Goal: Check status: Check status

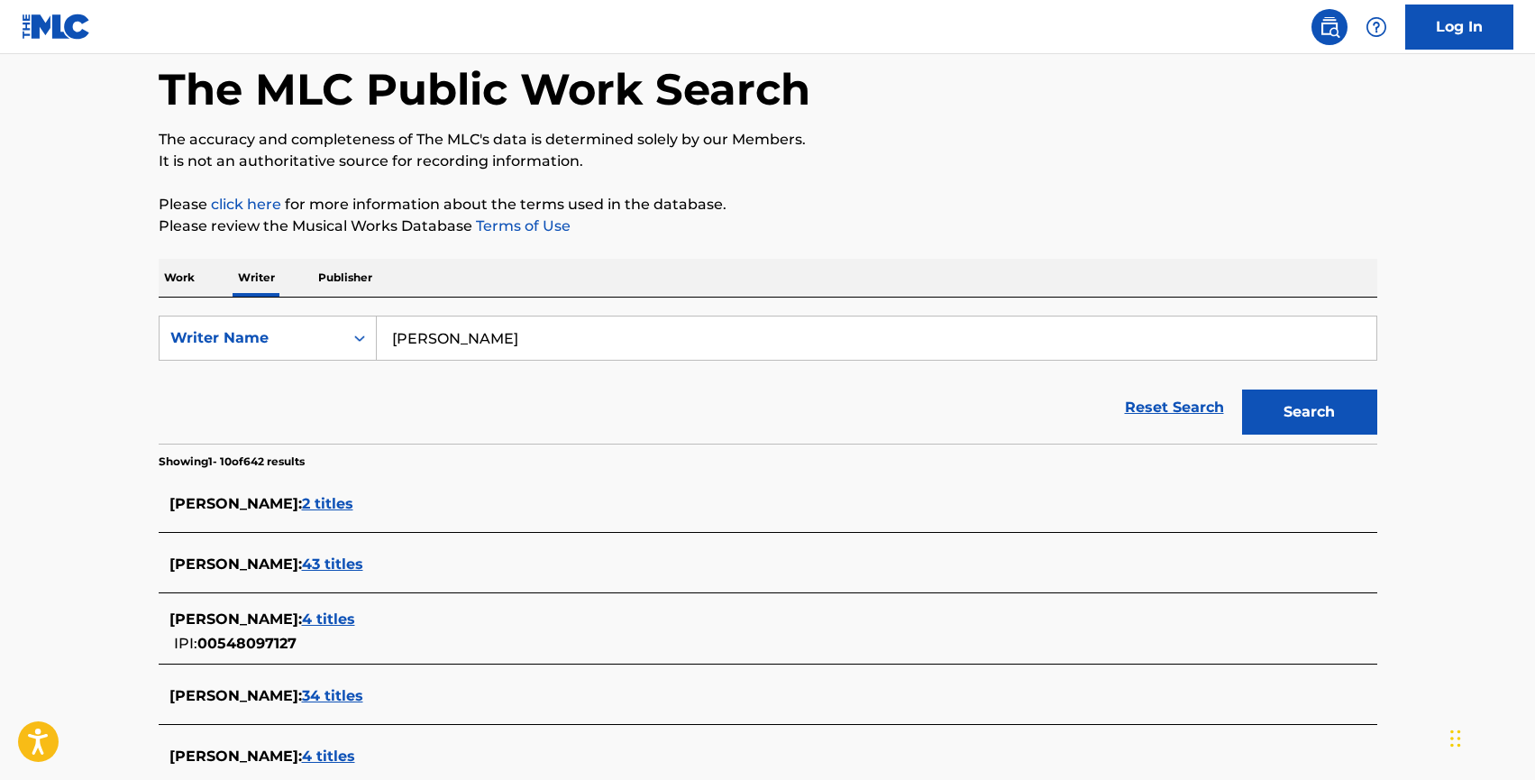
click at [43, 22] on img at bounding box center [56, 27] width 69 height 26
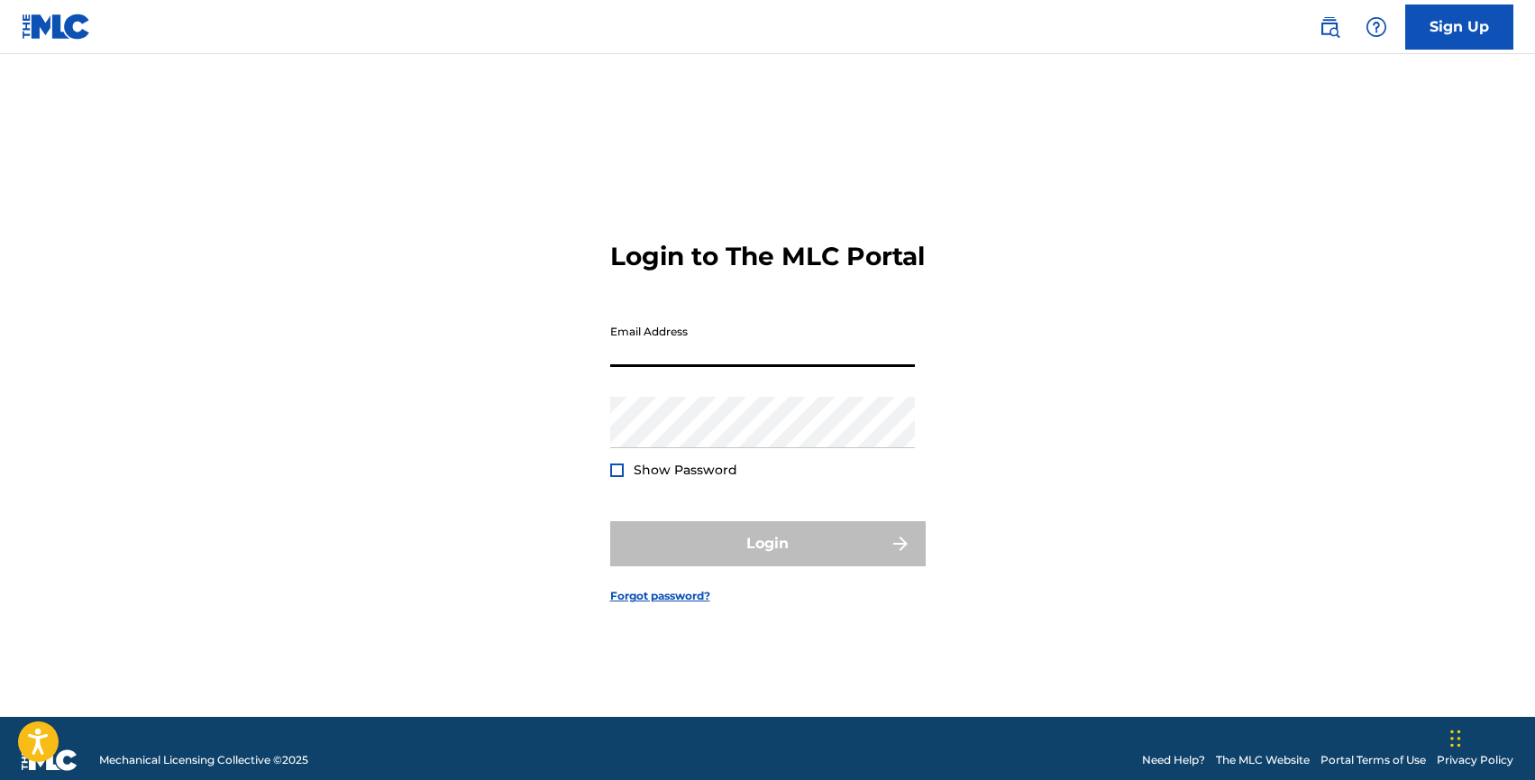
click at [657, 351] on input "Email Address" at bounding box center [762, 340] width 305 height 51
type input "[EMAIL_ADDRESS][DOMAIN_NAME]"
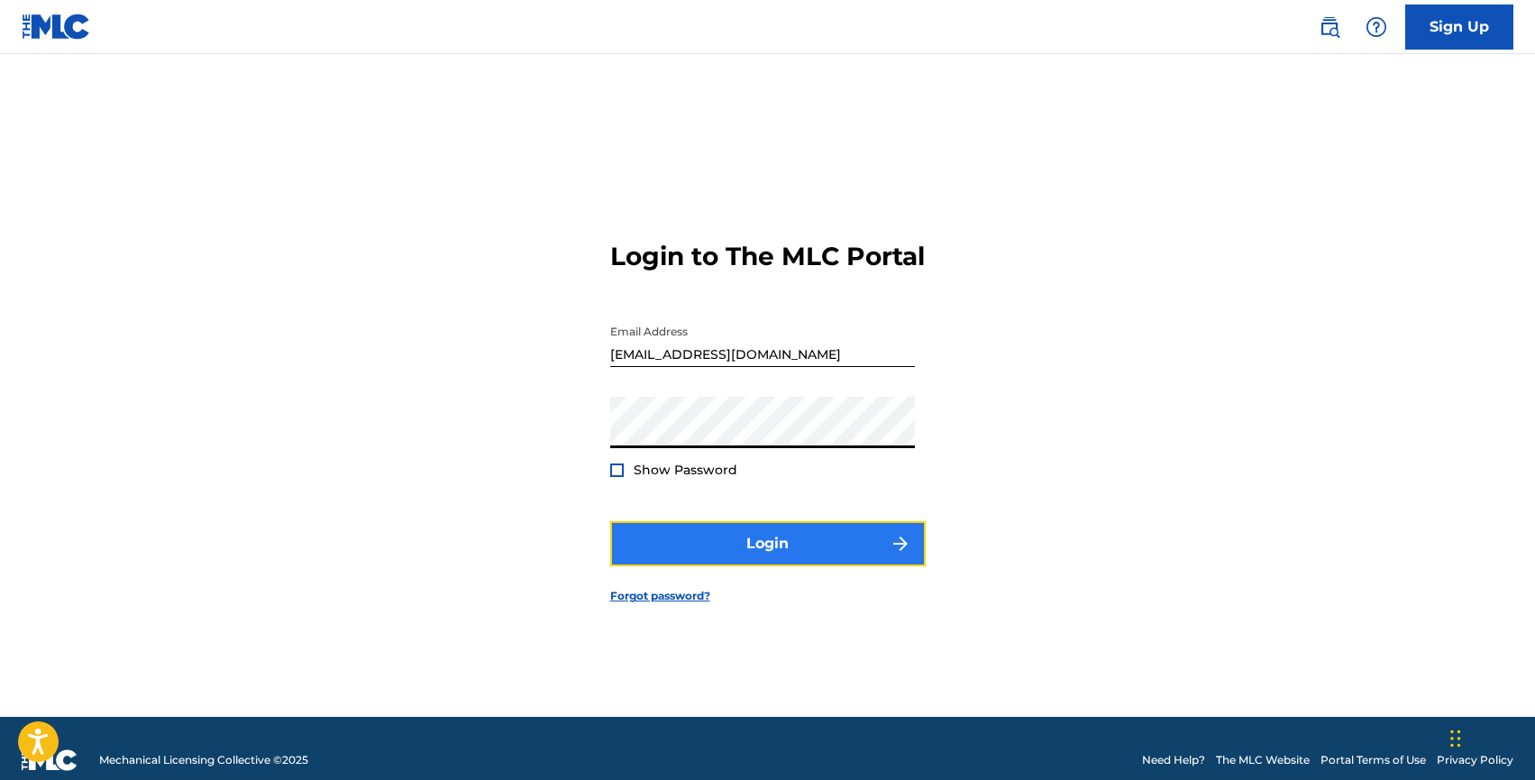
click at [781, 554] on button "Login" at bounding box center [767, 543] width 315 height 45
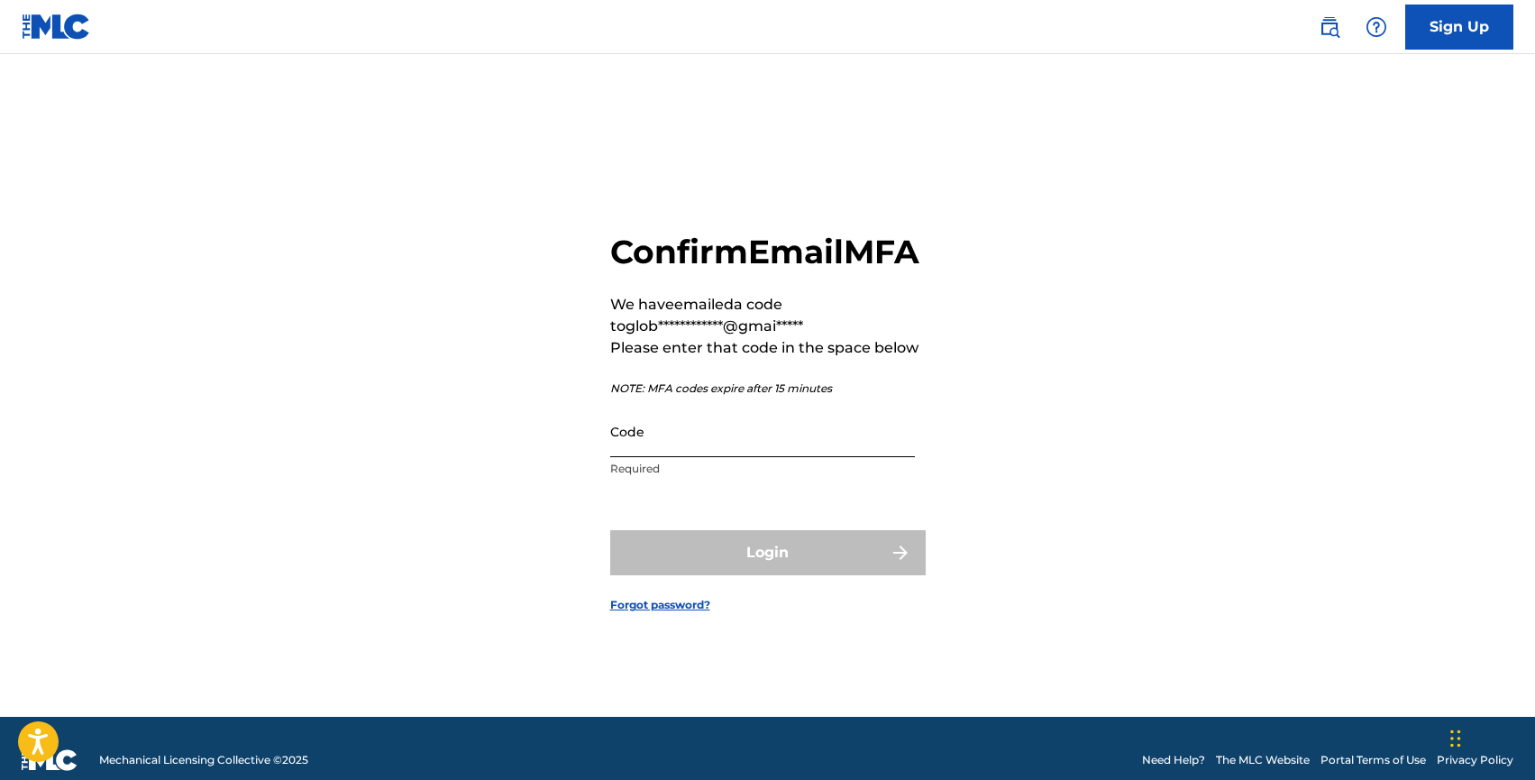
click at [697, 457] on input "Code" at bounding box center [762, 431] width 305 height 51
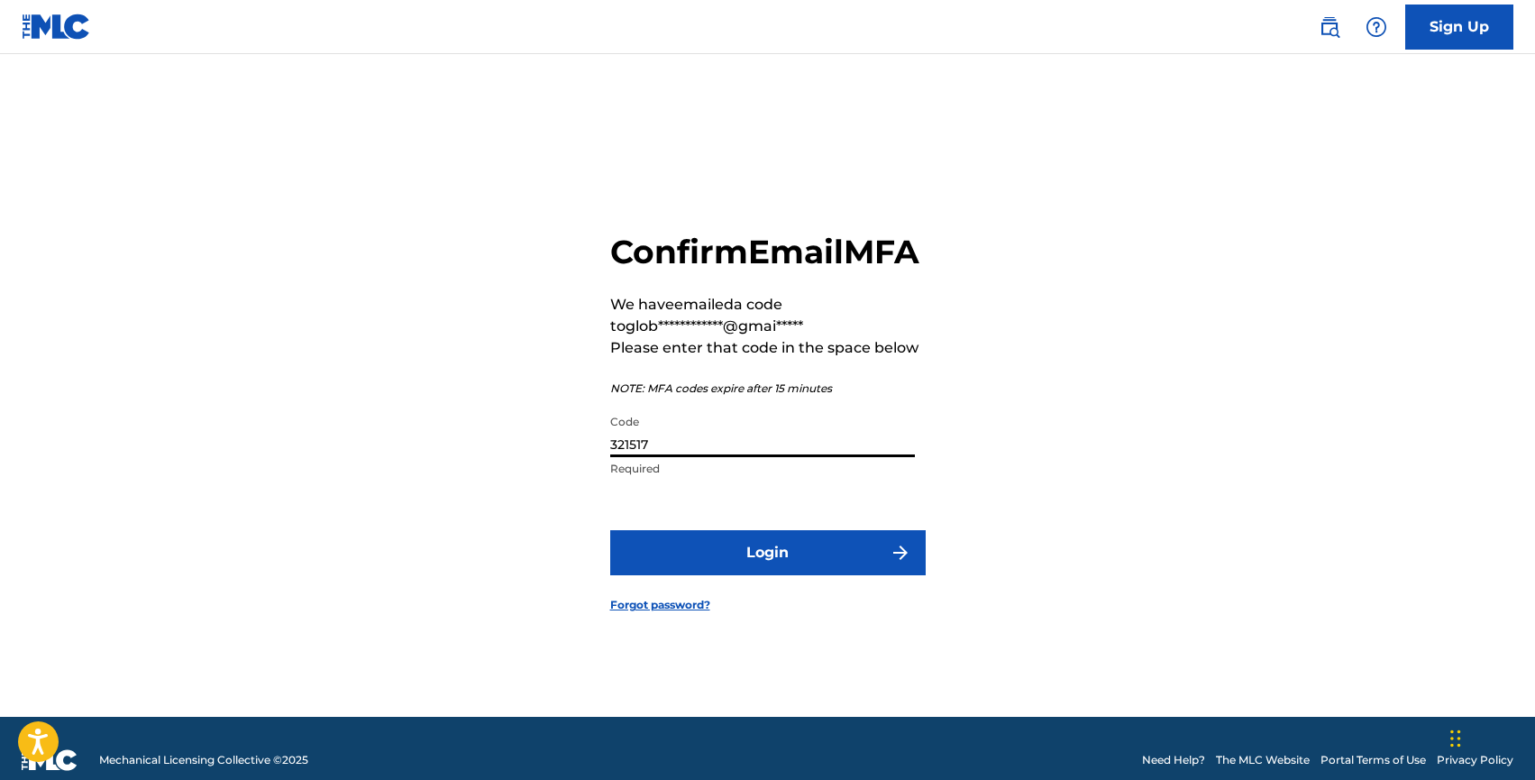
type input "321517"
click at [610, 530] on button "Login" at bounding box center [767, 552] width 315 height 45
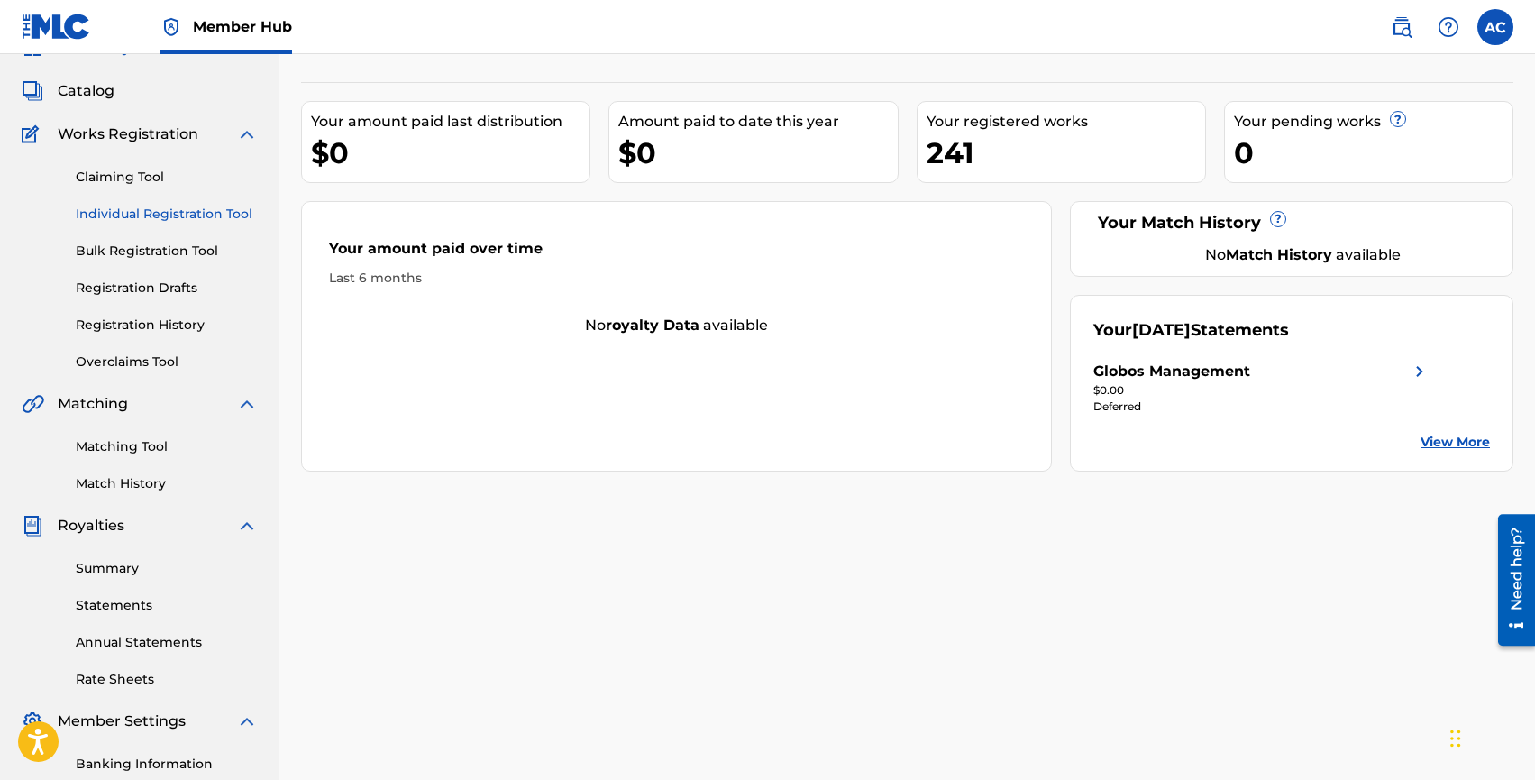
scroll to position [87, 0]
click at [117, 217] on link "Individual Registration Tool" at bounding box center [167, 215] width 182 height 19
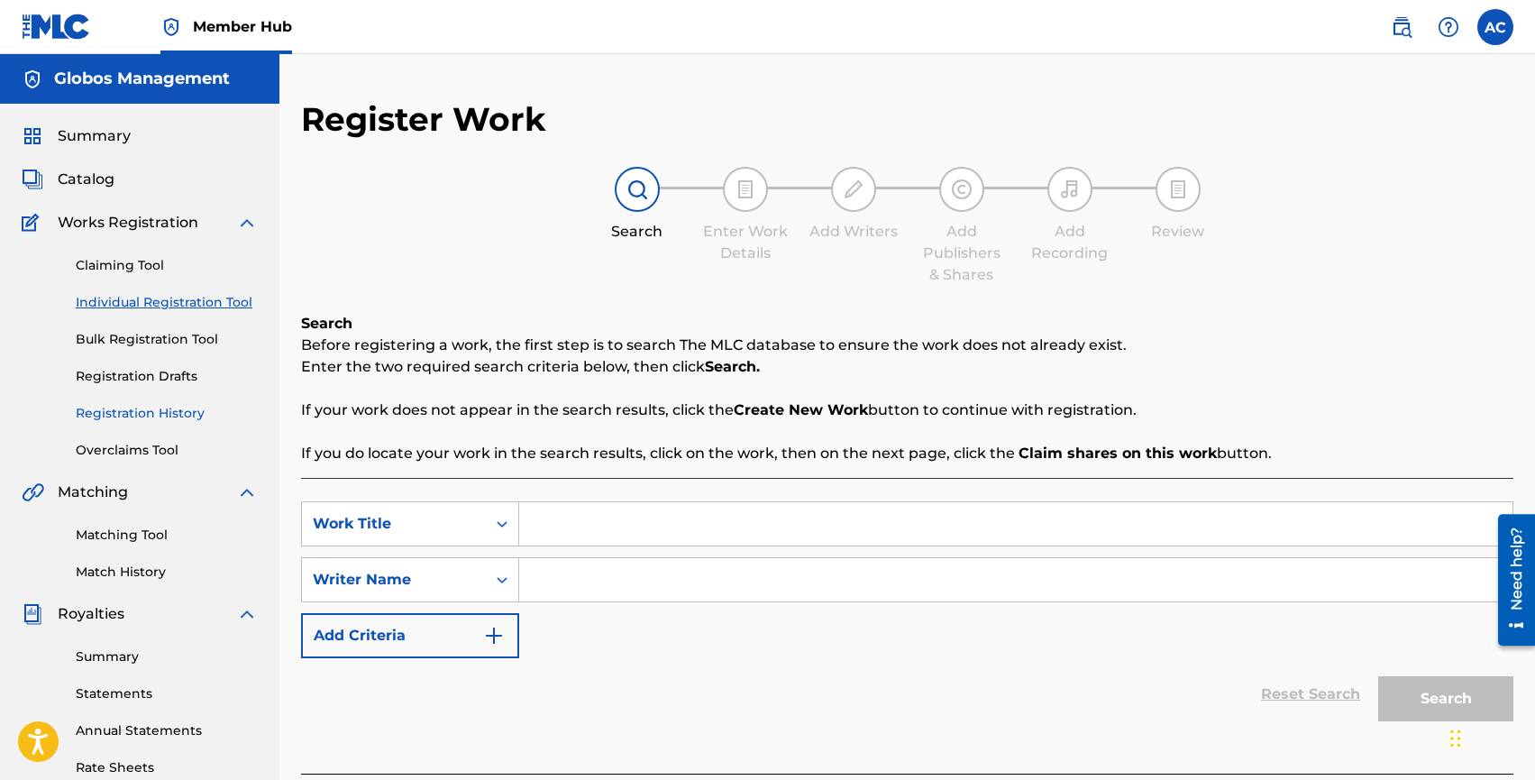
click at [126, 404] on link "Registration History" at bounding box center [167, 413] width 182 height 19
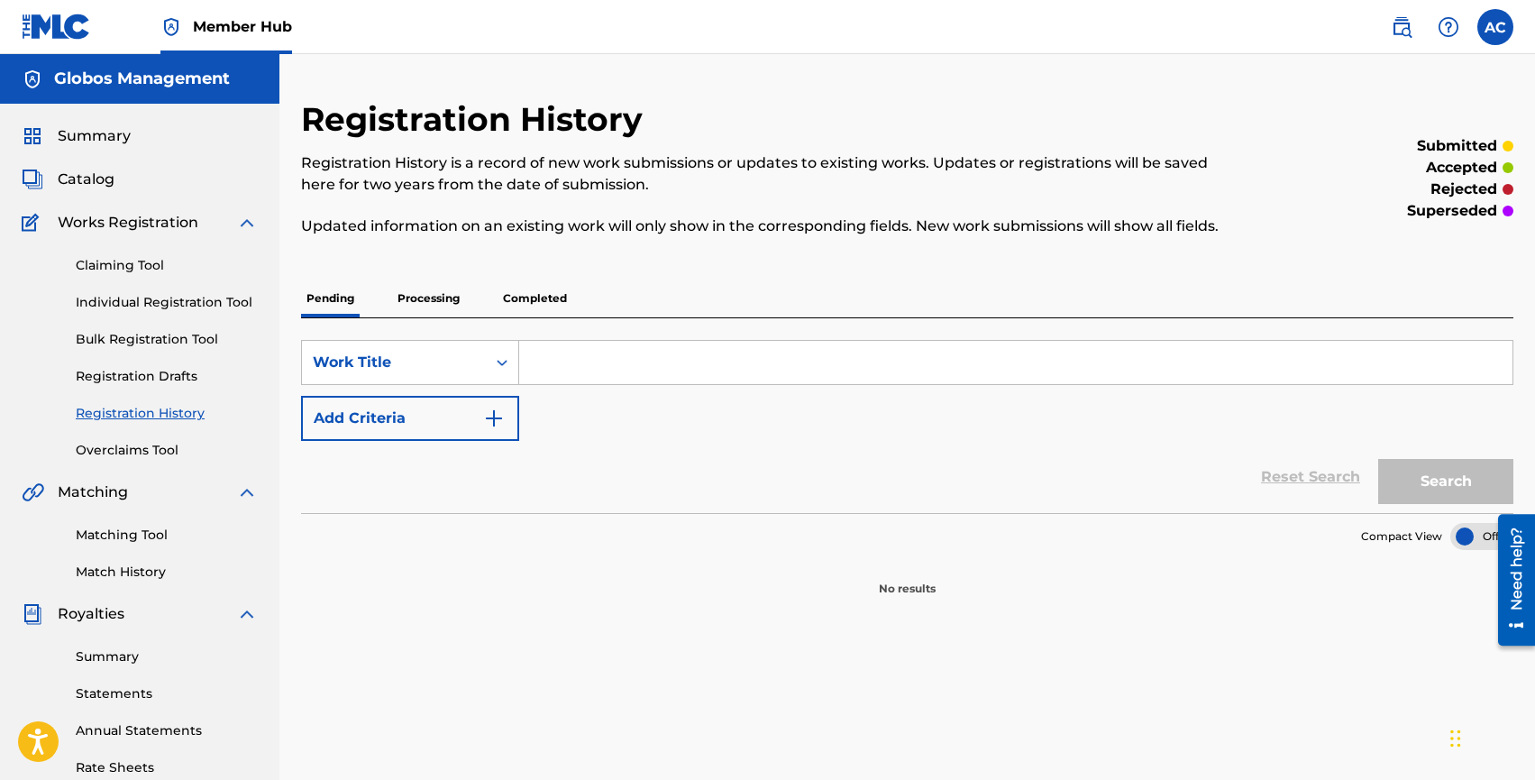
click at [438, 295] on p "Processing" at bounding box center [428, 298] width 73 height 38
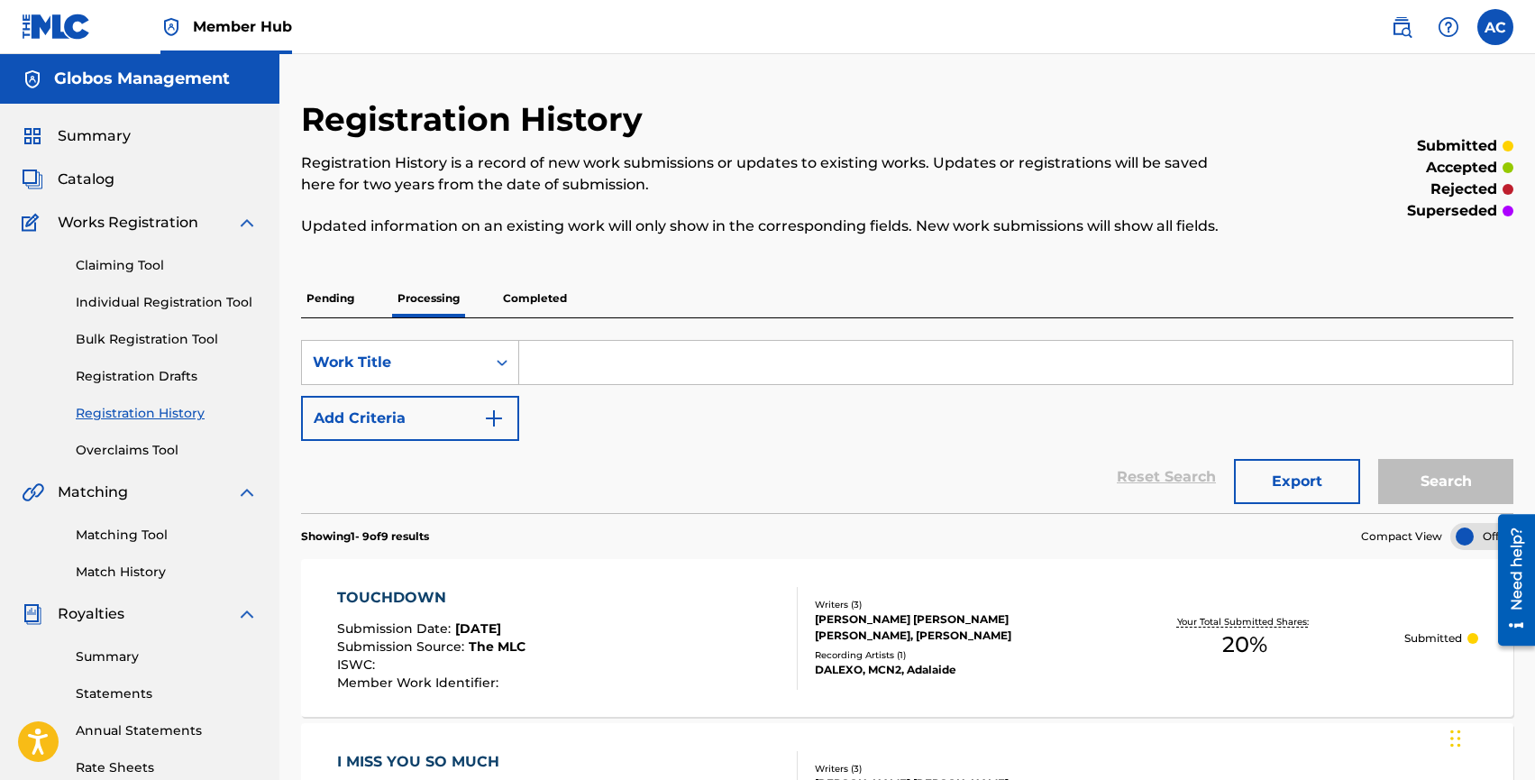
click at [528, 297] on p "Completed" at bounding box center [535, 298] width 75 height 38
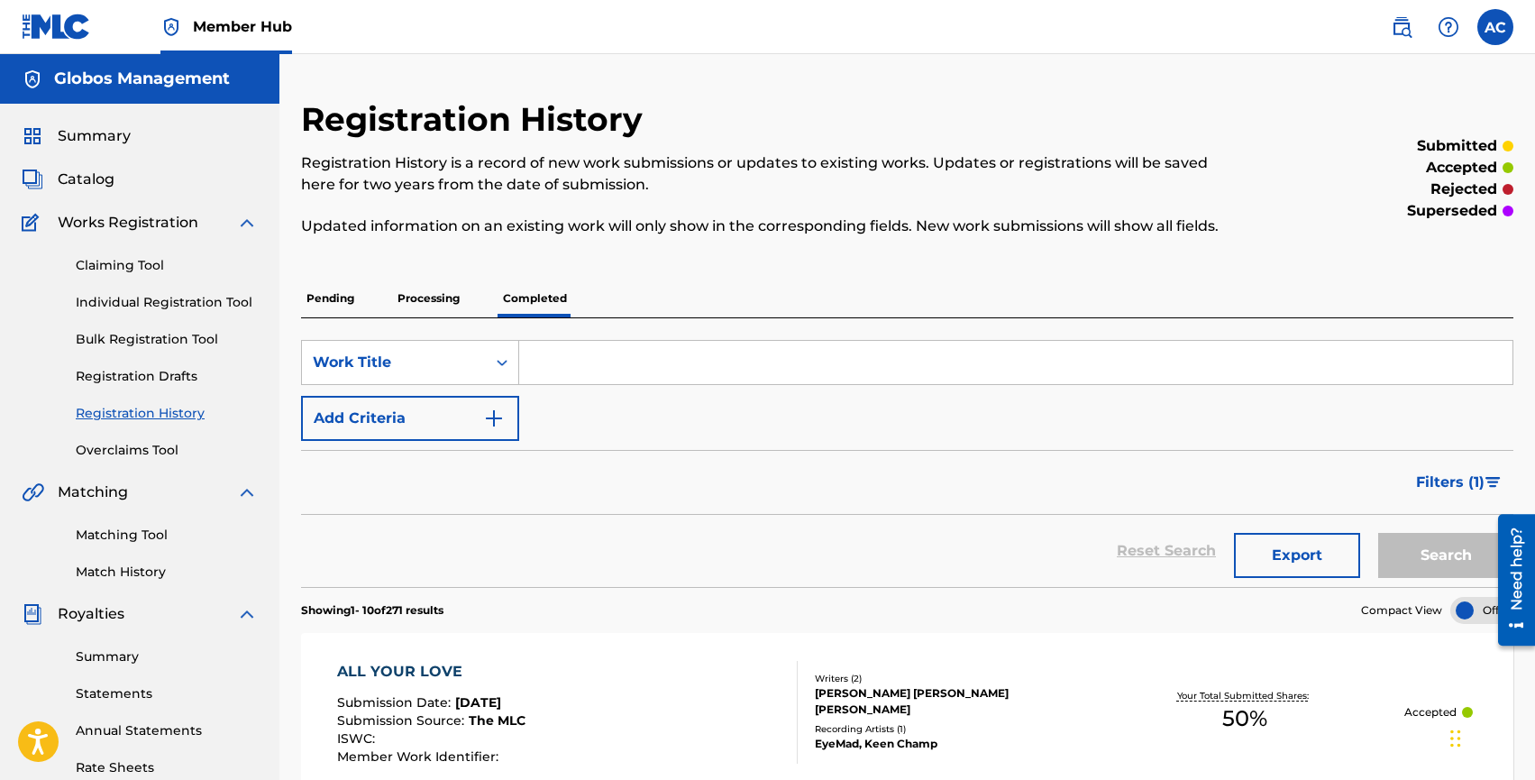
click at [435, 306] on p "Processing" at bounding box center [428, 298] width 73 height 38
